Goal: Task Accomplishment & Management: Use online tool/utility

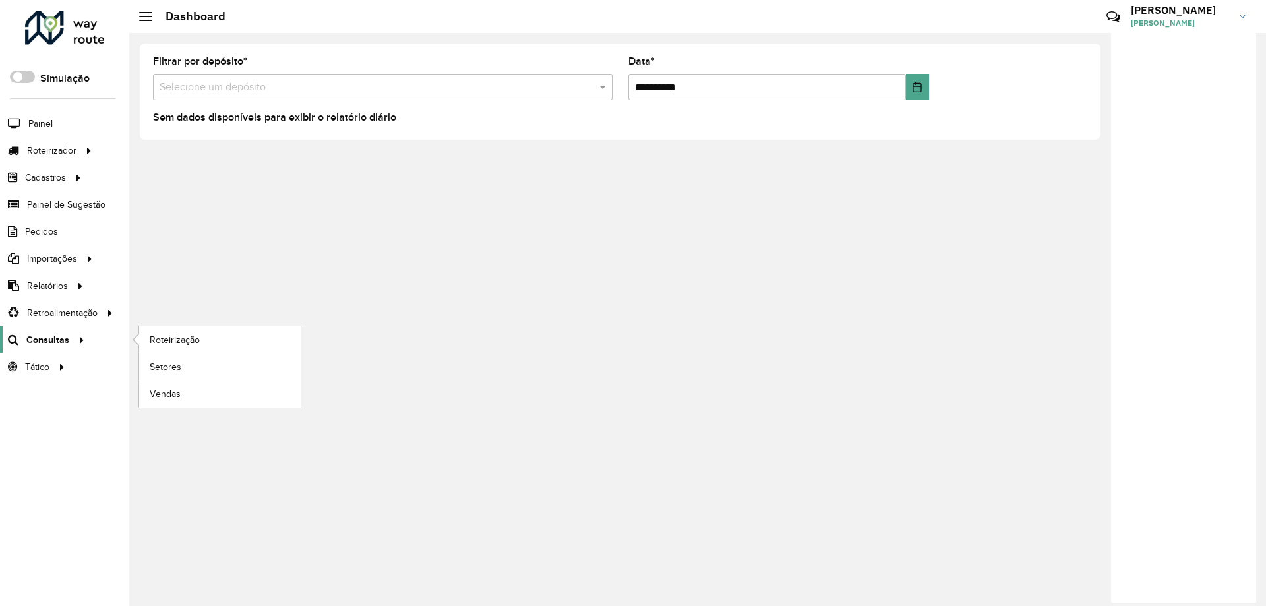
click at [42, 333] on span "Consultas" at bounding box center [47, 340] width 43 height 14
click at [162, 336] on span "Roteirização" at bounding box center [176, 340] width 53 height 14
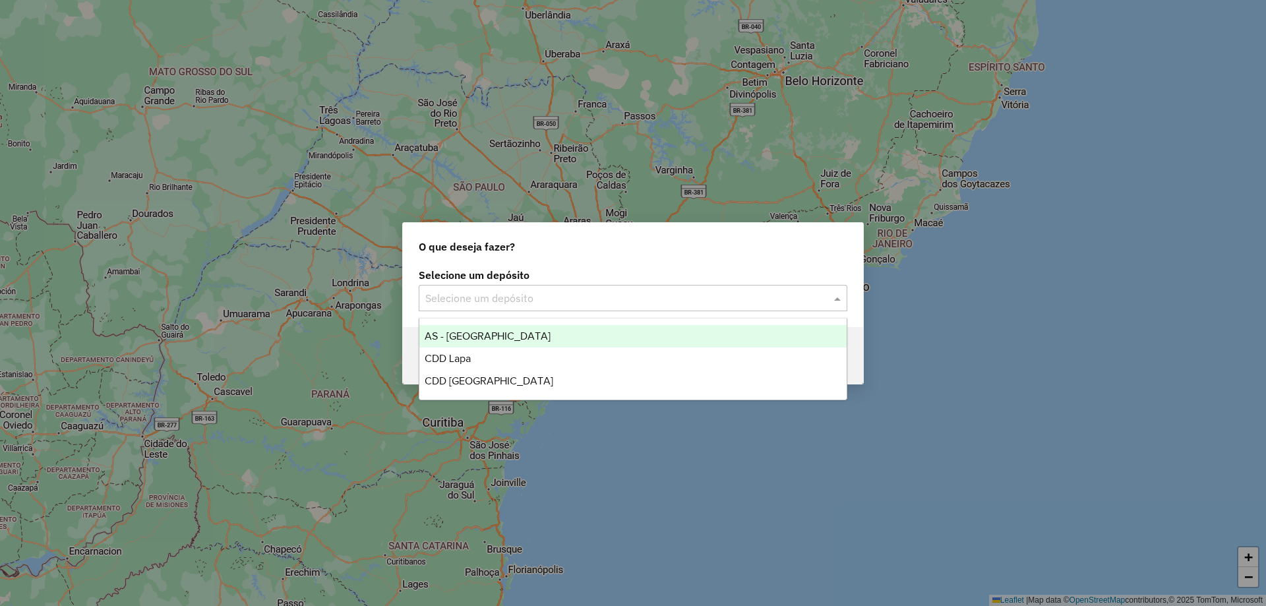
click at [527, 291] on input "text" at bounding box center [619, 299] width 389 height 16
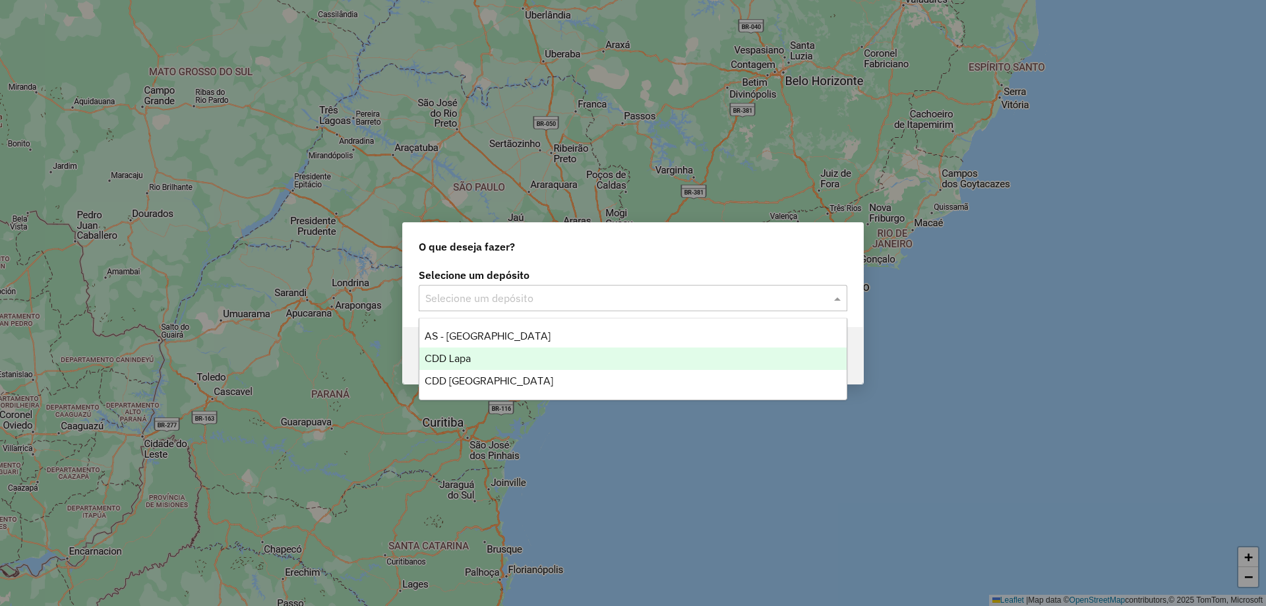
drag, startPoint x: 454, startPoint y: 362, endPoint x: 528, endPoint y: 365, distance: 74.6
click at [454, 361] on span "CDD Lapa" at bounding box center [448, 358] width 46 height 11
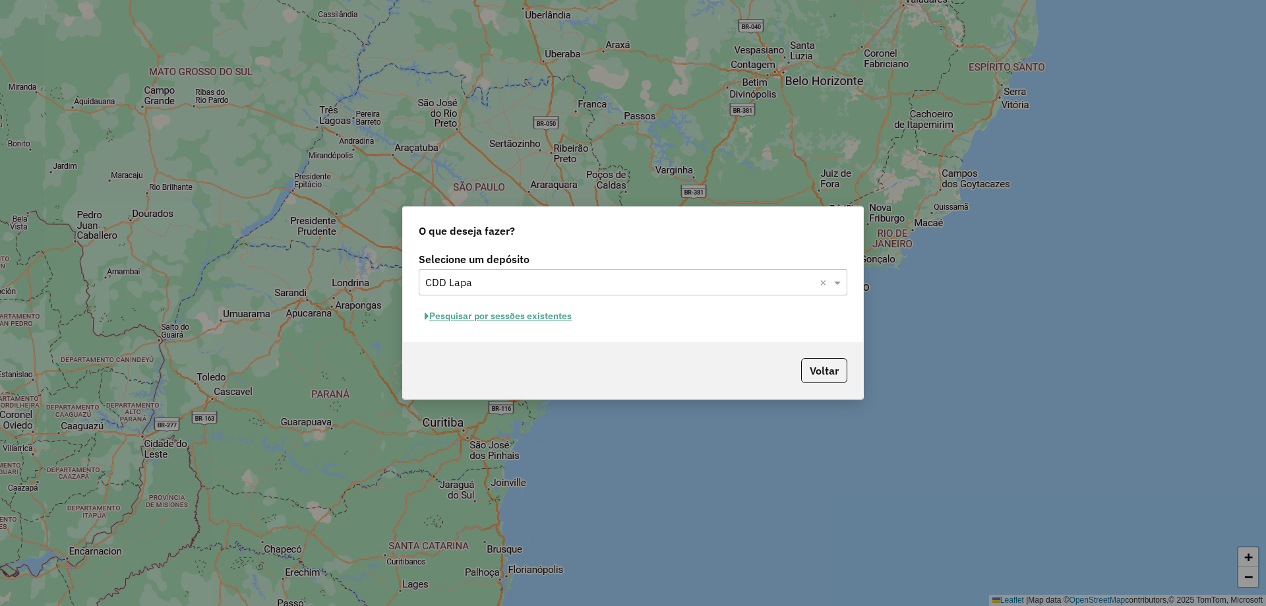
click at [544, 311] on button "Pesquisar por sessões existentes" at bounding box center [498, 316] width 159 height 20
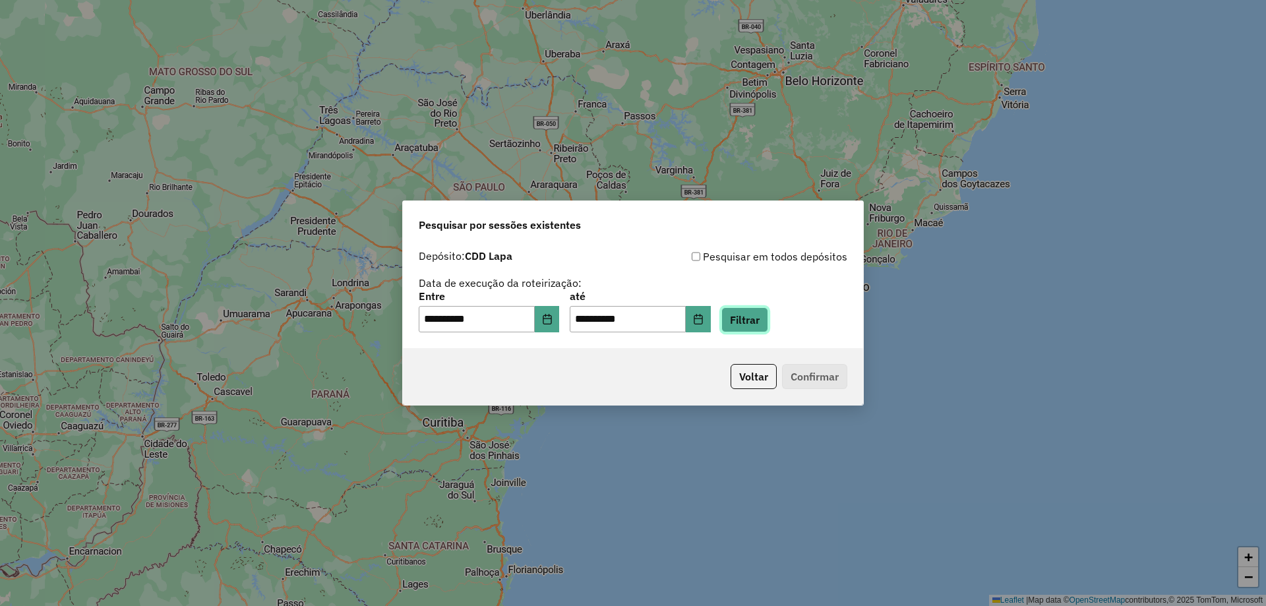
click at [764, 317] on button "Filtrar" at bounding box center [744, 319] width 47 height 25
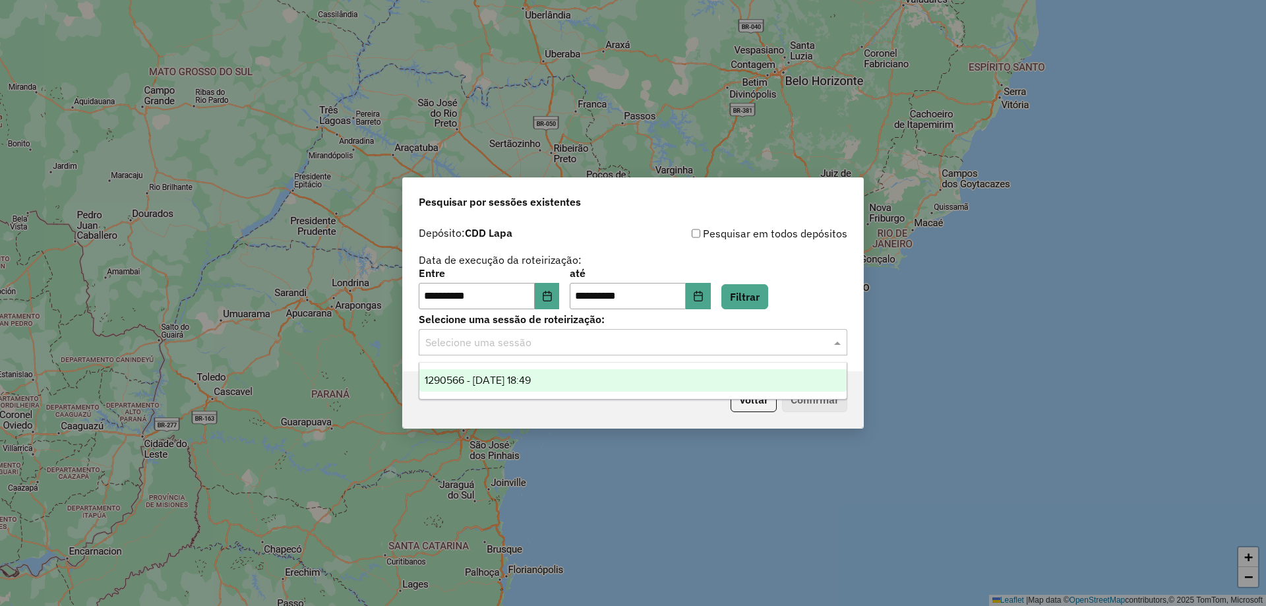
click at [584, 348] on input "text" at bounding box center [619, 343] width 389 height 16
click at [557, 377] on div "1290566 - [DATE] 18:49" at bounding box center [632, 380] width 427 height 22
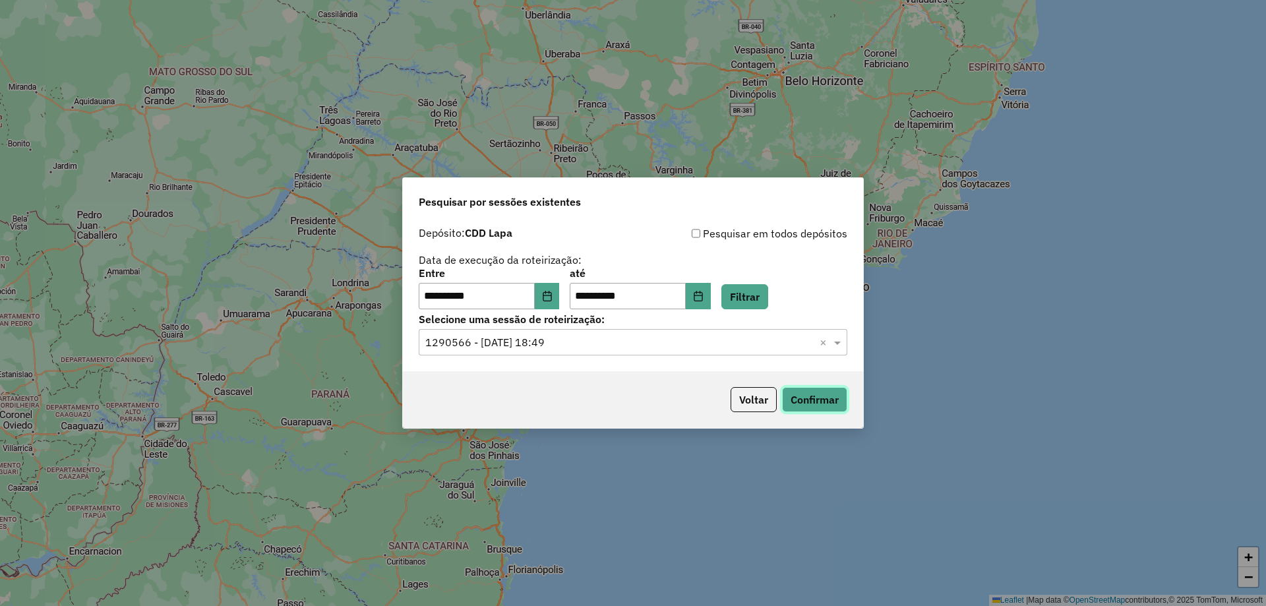
click at [806, 394] on button "Confirmar" at bounding box center [814, 399] width 65 height 25
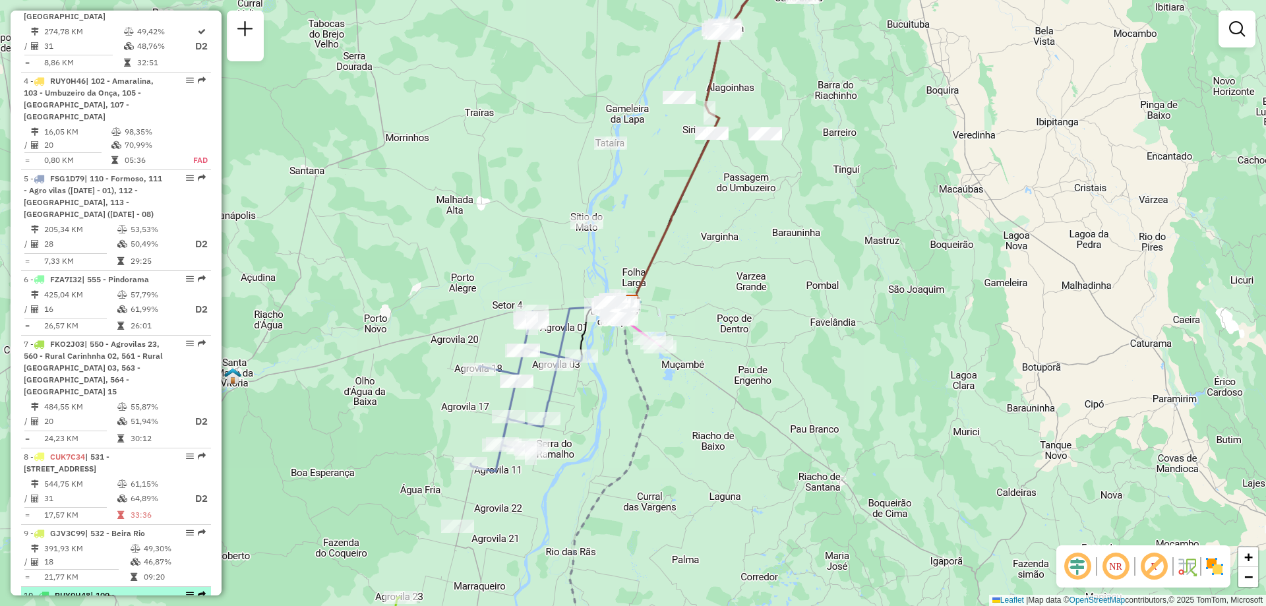
scroll to position [857, 0]
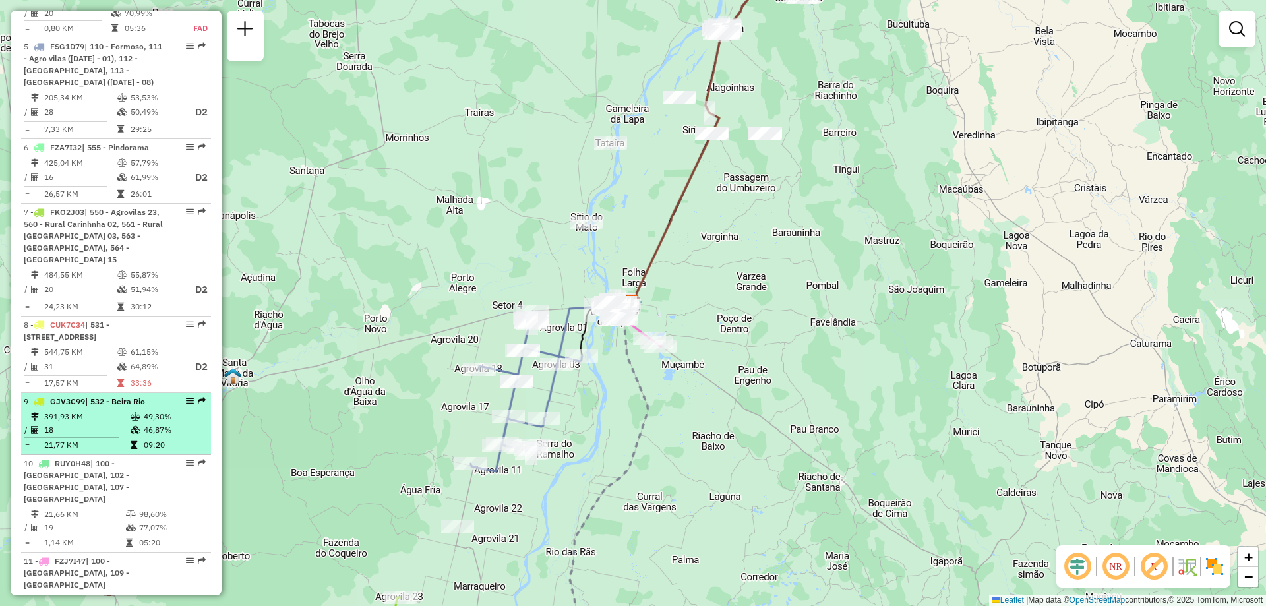
select select "**********"
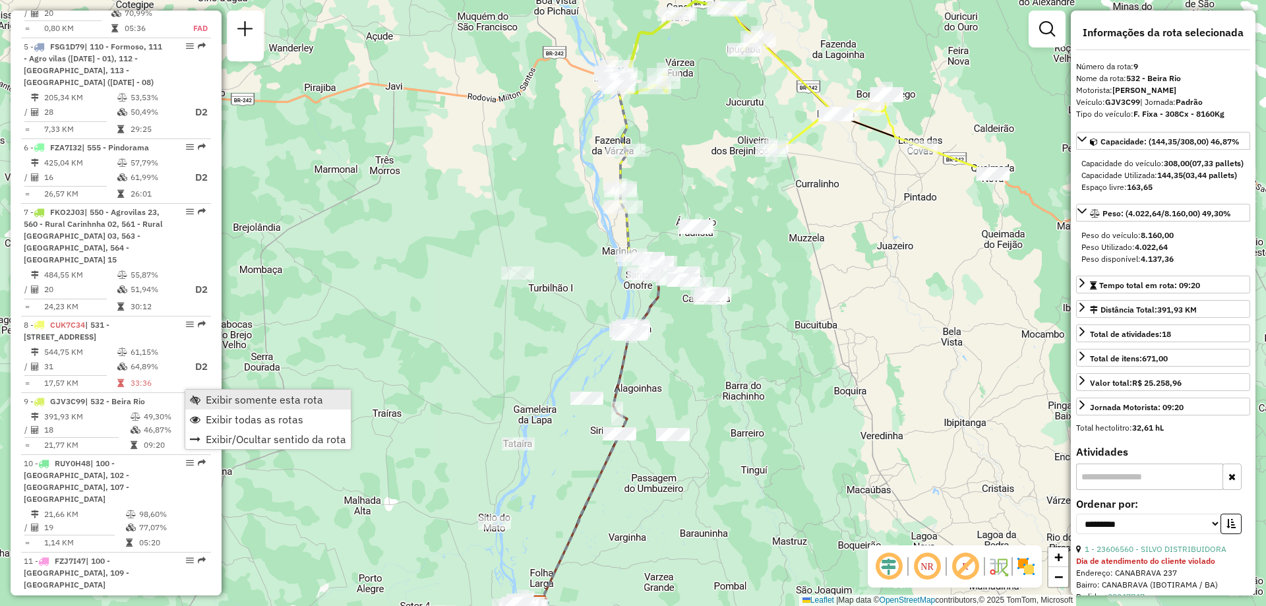
click at [206, 400] on span "Exibir somente esta rota" at bounding box center [264, 399] width 117 height 11
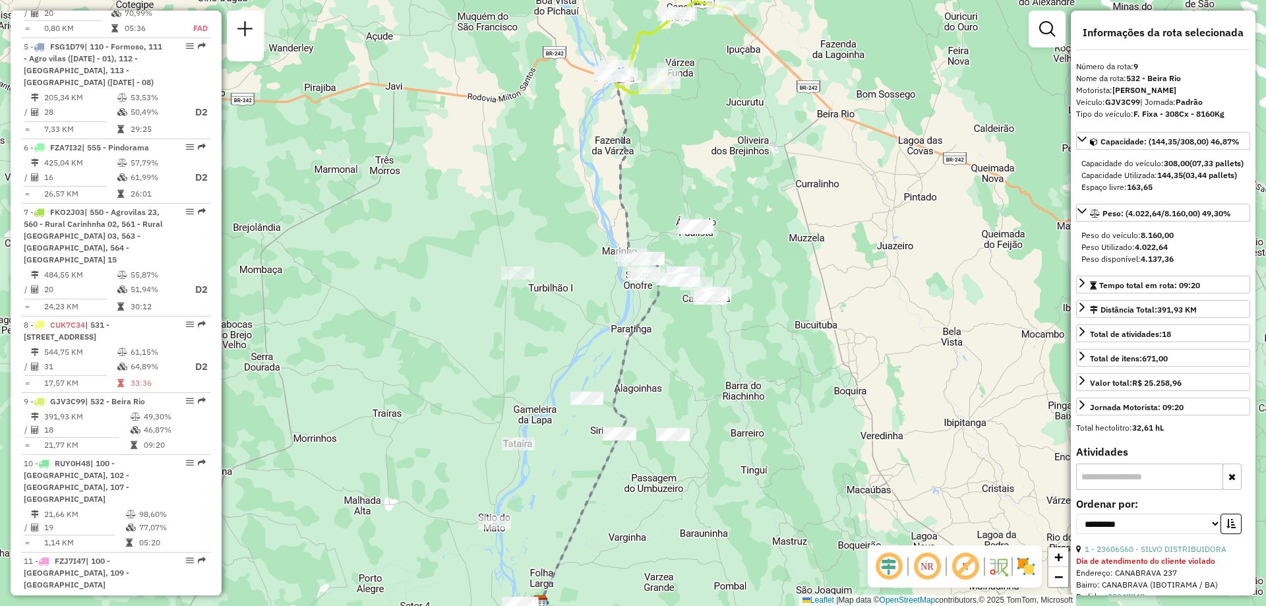
click at [925, 564] on em at bounding box center [927, 567] width 32 height 32
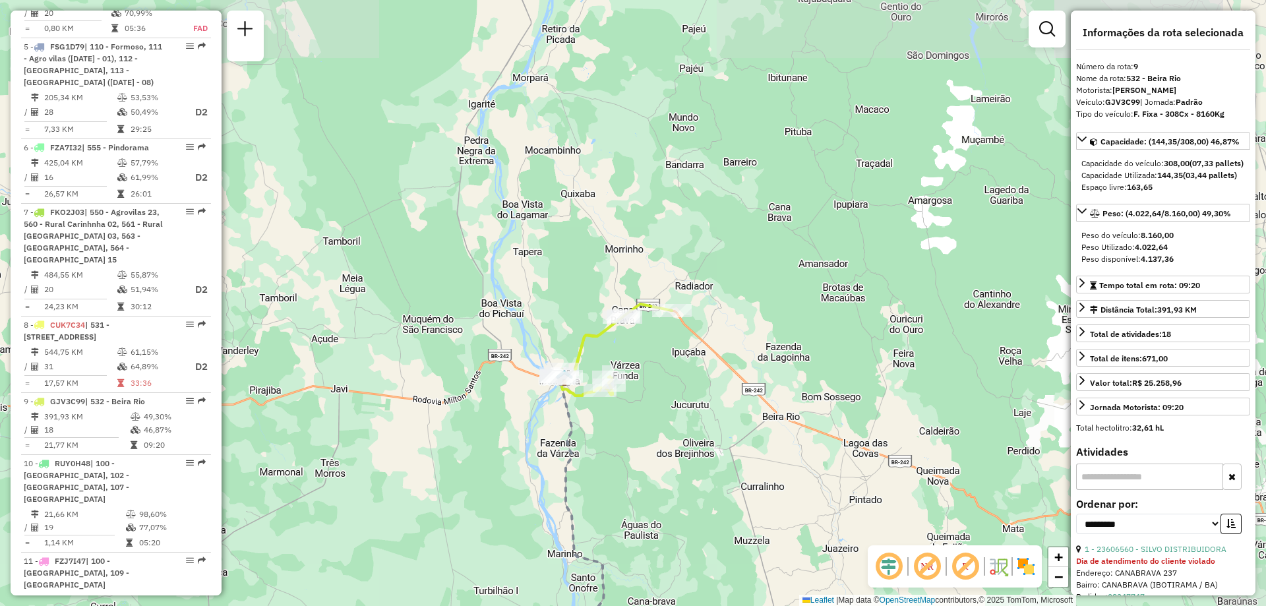
drag, startPoint x: 731, startPoint y: 241, endPoint x: 677, endPoint y: 543, distance: 307.6
click at [677, 543] on div "Janela de atendimento Grade de atendimento Capacidade Transportadoras Veículos …" at bounding box center [633, 303] width 1266 height 606
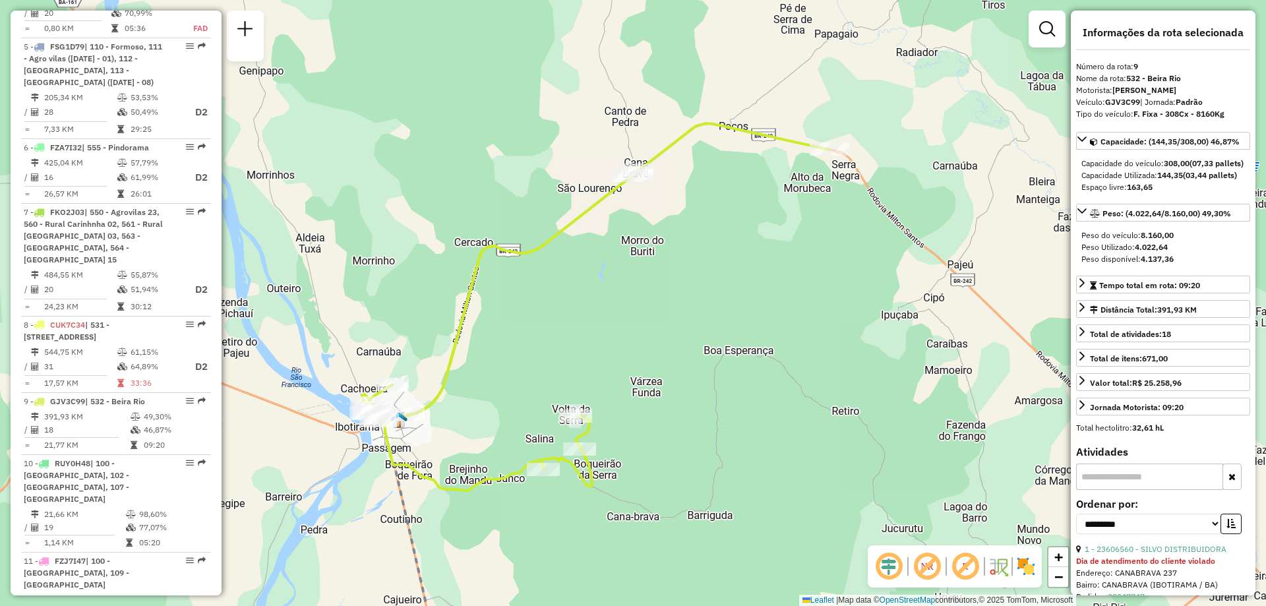
drag, startPoint x: 649, startPoint y: 331, endPoint x: 685, endPoint y: 375, distance: 56.8
click at [685, 375] on div "Janela de atendimento Grade de atendimento Capacidade Transportadoras Veículos …" at bounding box center [633, 303] width 1266 height 606
